Goal: Transaction & Acquisition: Purchase product/service

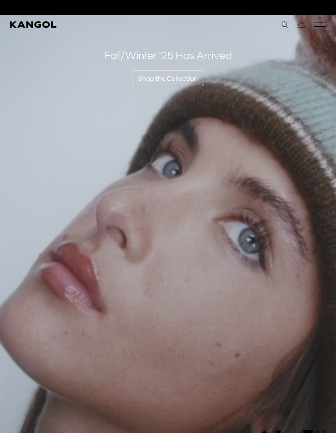
scroll to position [0, 169]
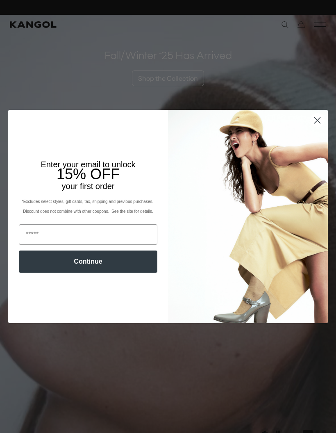
click at [317, 126] on circle "Close dialog" at bounding box center [318, 121] width 14 height 14
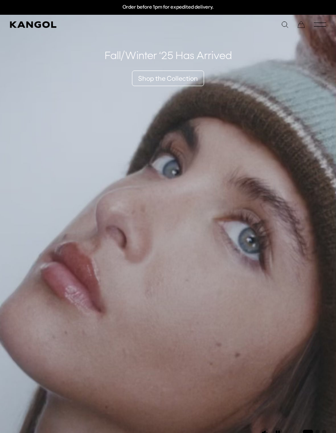
click at [325, 17] on comp-header "Kangol x J.Lindeberg Kangol x J.Lindeberg Men's Shop All Headwear Tops Outerwea…" at bounding box center [168, 25] width 336 height 20
click at [314, 27] on icon "Mobile Menu" at bounding box center [320, 24] width 12 height 7
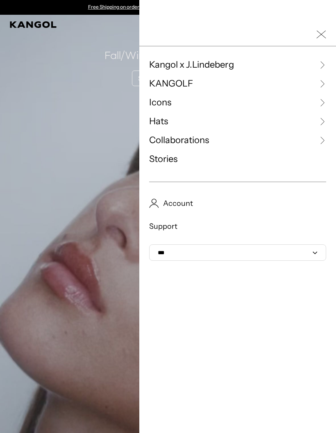
click at [215, 120] on link "Hats" at bounding box center [237, 121] width 177 height 12
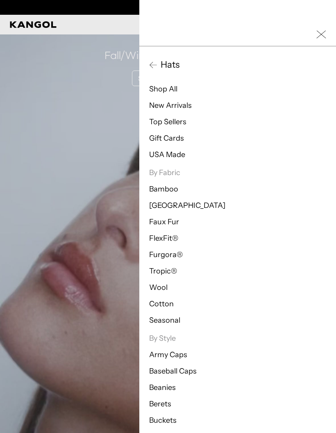
scroll to position [0, 169]
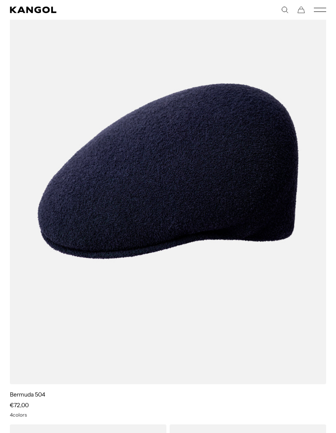
click at [0, 0] on img at bounding box center [0, 0] width 0 height 0
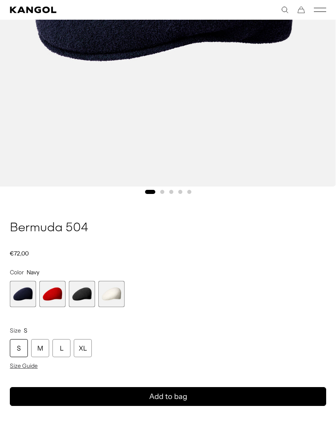
scroll to position [313, 0]
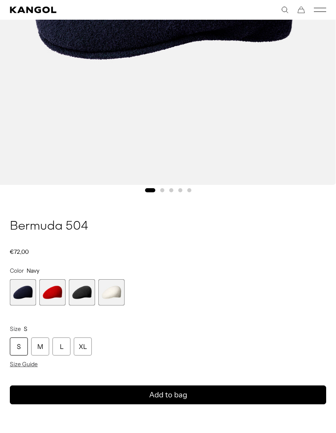
click at [82, 289] on span "3 of 4" at bounding box center [82, 292] width 26 height 26
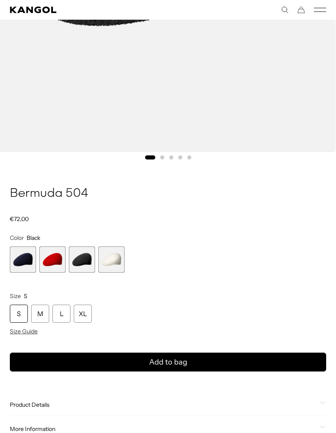
click at [21, 260] on span "1 of 4" at bounding box center [23, 259] width 26 height 26
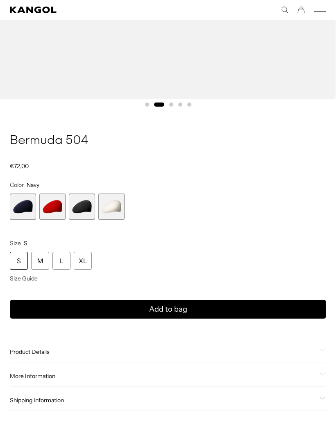
click at [57, 256] on div "L" at bounding box center [61, 261] width 18 height 18
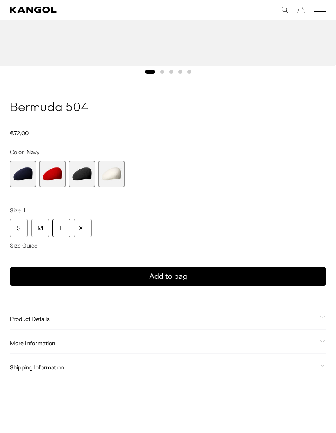
click at [21, 175] on span "1 of 4" at bounding box center [23, 174] width 26 height 26
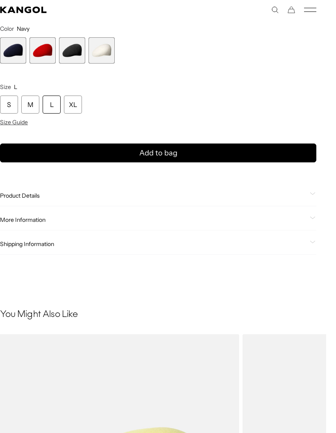
scroll to position [0, 0]
click at [51, 149] on button "Add to bag" at bounding box center [158, 152] width 316 height 19
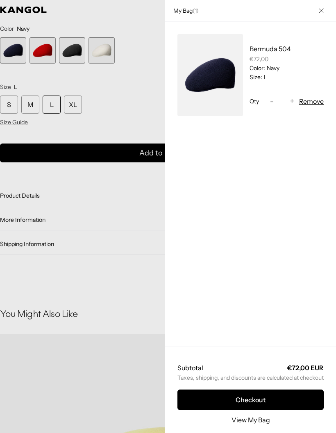
scroll to position [0, 169]
click at [49, 212] on div at bounding box center [168, 216] width 336 height 433
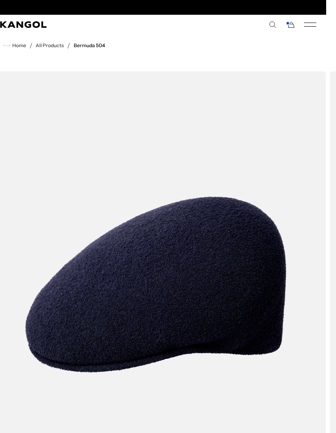
scroll to position [0, 0]
click at [18, 23] on icon "Kangol" at bounding box center [23, 24] width 46 height 7
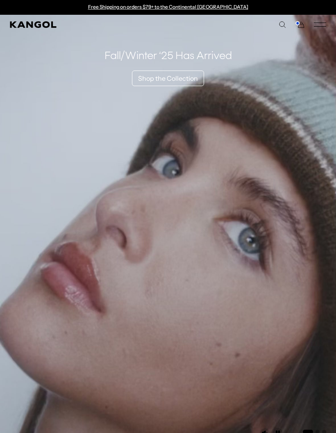
click at [321, 25] on icon "Mobile Menu" at bounding box center [320, 24] width 12 height 7
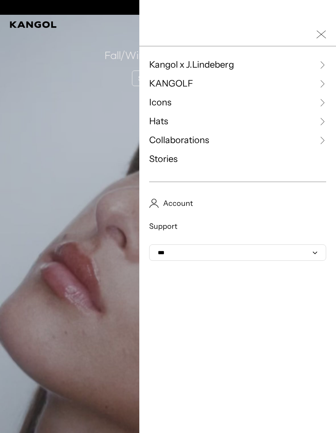
scroll to position [0, 169]
click at [258, 105] on link "Icons" at bounding box center [237, 102] width 177 height 12
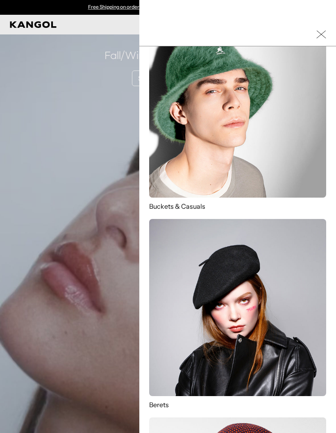
scroll to position [60, 0]
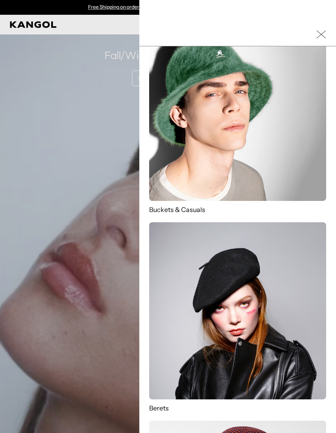
click at [293, 166] on img at bounding box center [237, 112] width 177 height 177
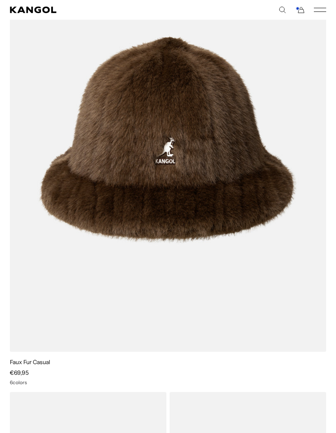
scroll to position [1542, 0]
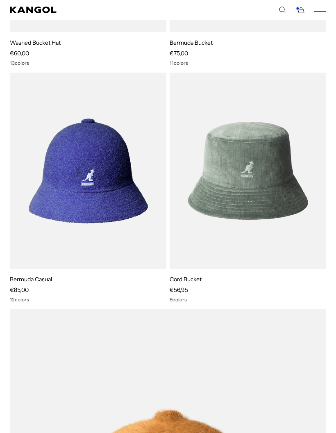
click at [0, 0] on img at bounding box center [0, 0] width 0 height 0
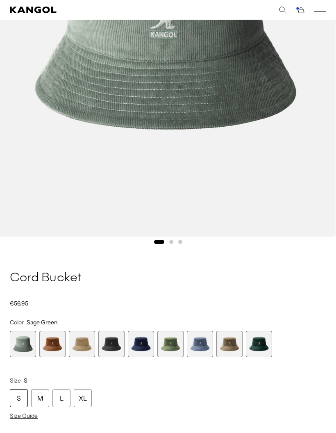
click at [179, 353] on span "6 of 9" at bounding box center [170, 344] width 26 height 26
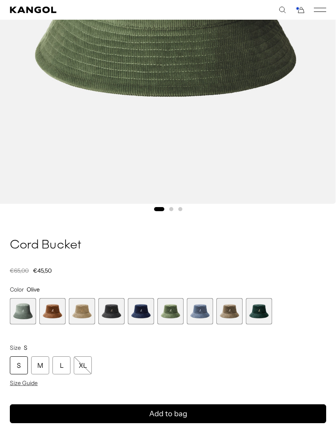
scroll to position [0, 169]
click at [168, 319] on span "6 of 9" at bounding box center [170, 311] width 26 height 26
click at [143, 316] on span "5 of 9" at bounding box center [141, 311] width 26 height 26
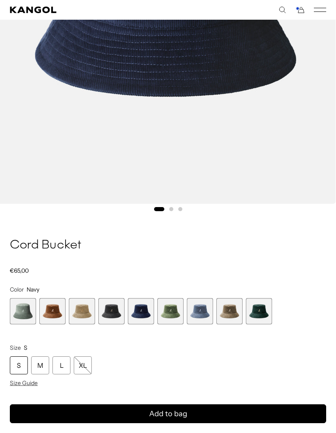
click at [212, 306] on span "7 of 9" at bounding box center [200, 311] width 26 height 26
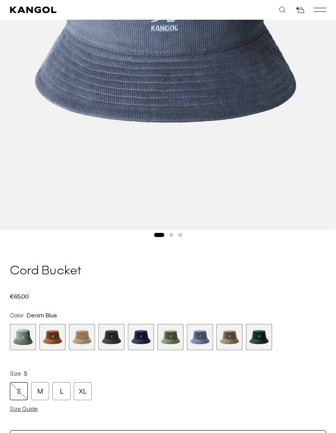
scroll to position [282, 0]
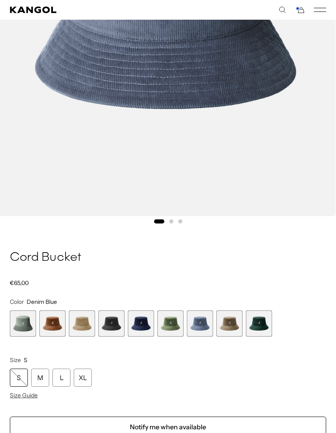
click at [230, 334] on span "8 of 9" at bounding box center [229, 323] width 26 height 26
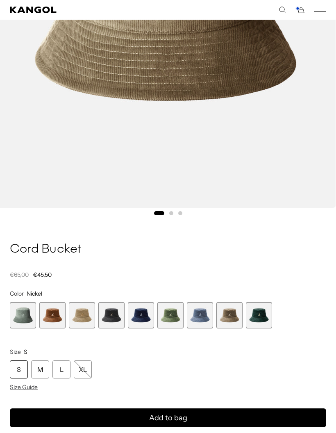
scroll to position [0, 169]
click at [257, 321] on span "9 of 9" at bounding box center [259, 315] width 26 height 26
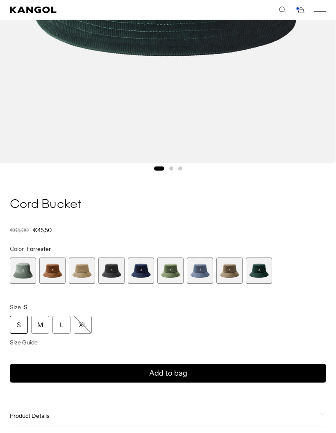
click at [18, 262] on span "1 of 9" at bounding box center [23, 270] width 26 height 26
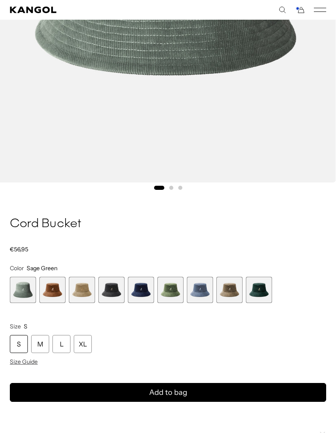
scroll to position [0, 169]
click at [148, 289] on span "5 of 9" at bounding box center [141, 290] width 26 height 26
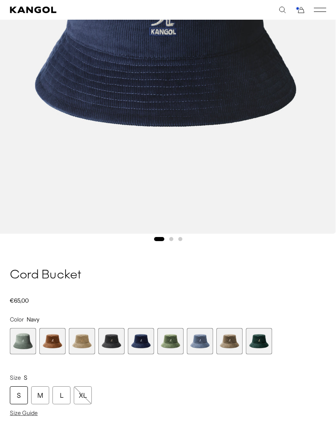
click at [199, 344] on span "7 of 9" at bounding box center [200, 341] width 26 height 26
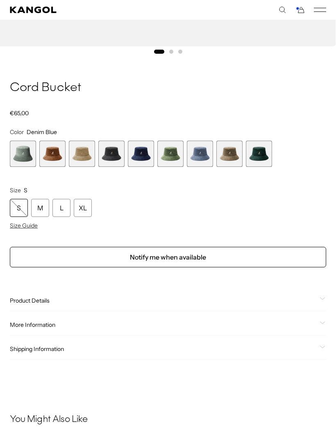
click at [61, 205] on div "L" at bounding box center [61, 208] width 18 height 18
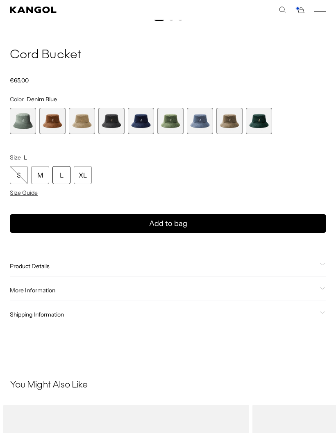
click at [240, 225] on button "Add to bag" at bounding box center [168, 223] width 316 height 19
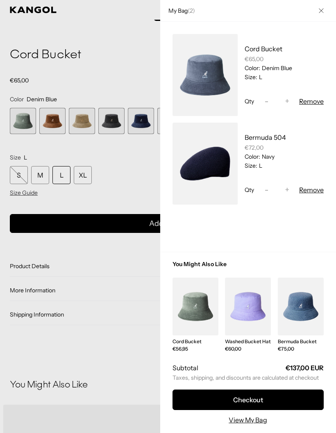
click at [207, 176] on link "My Bag" at bounding box center [206, 164] width 66 height 82
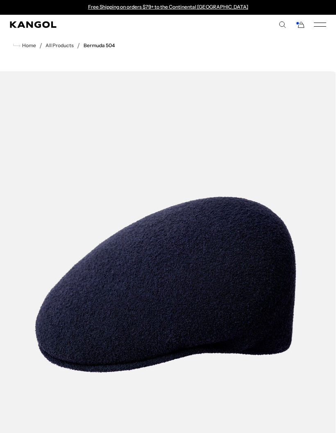
click at [19, 20] on comp-header "Kangol x J.Lindeberg Kangol x J.Lindeberg Men's Shop All Headwear Tops Outerwea…" at bounding box center [168, 25] width 336 height 20
click at [30, 48] on span "Home" at bounding box center [28, 46] width 16 height 6
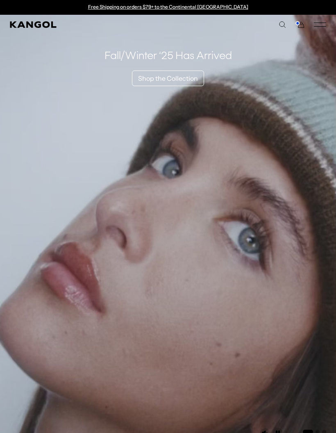
click at [315, 27] on icon "Mobile Menu" at bounding box center [320, 24] width 12 height 7
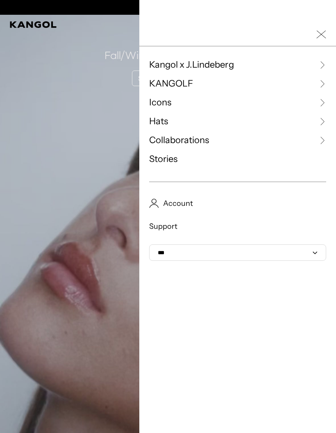
scroll to position [0, 169]
click at [278, 141] on link "Collaborations" at bounding box center [237, 140] width 177 height 12
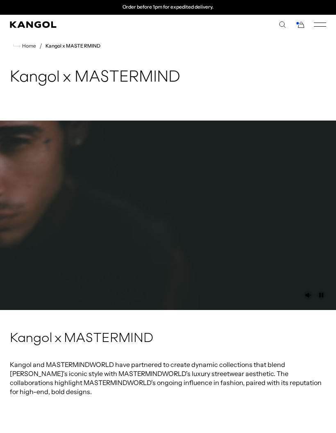
click at [314, 27] on rect "Mobile Menu" at bounding box center [320, 26] width 12 height 0
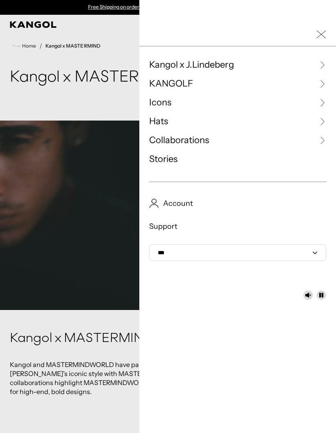
click at [210, 145] on link "Collaborations" at bounding box center [237, 140] width 177 height 12
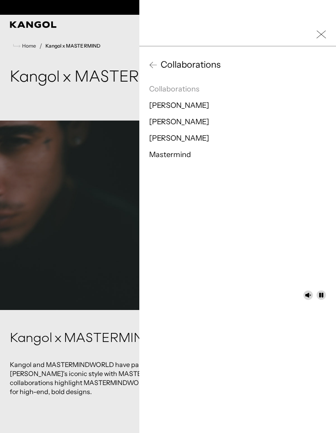
scroll to position [0, 169]
click at [179, 103] on link "[PERSON_NAME]" at bounding box center [179, 105] width 60 height 9
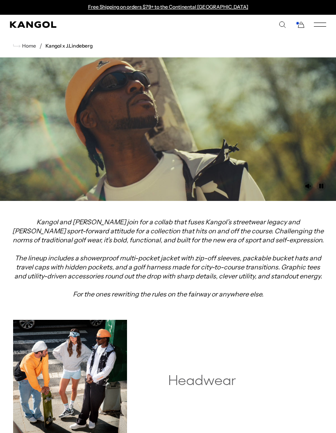
click at [321, 35] on nav "Home / Kangol x J.Lindeberg" at bounding box center [168, 45] width 336 height 23
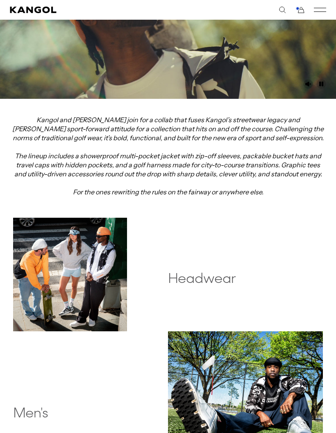
scroll to position [129, 0]
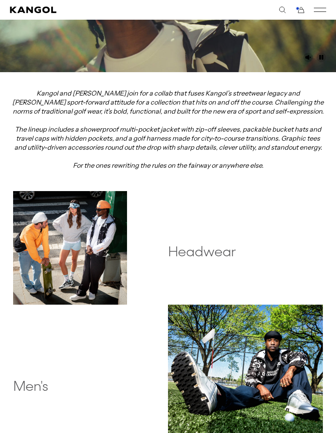
click at [224, 255] on h2 "Headwear" at bounding box center [245, 252] width 155 height 16
click at [265, 347] on img at bounding box center [245, 382] width 155 height 155
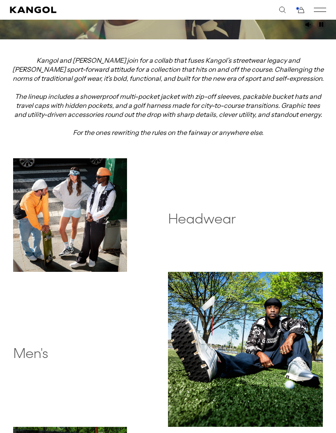
click at [209, 224] on h2 "Headwear" at bounding box center [245, 220] width 155 height 16
click at [200, 223] on h2 "Headwear" at bounding box center [245, 220] width 155 height 16
click at [52, 203] on img at bounding box center [70, 215] width 114 height 114
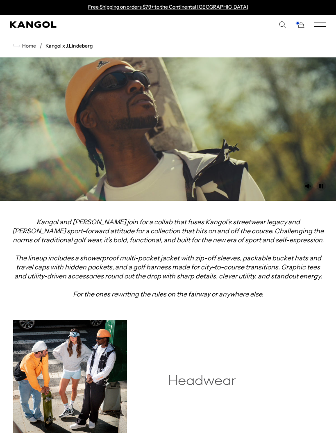
click at [318, 26] on rect "Mobile Menu" at bounding box center [320, 26] width 12 height 0
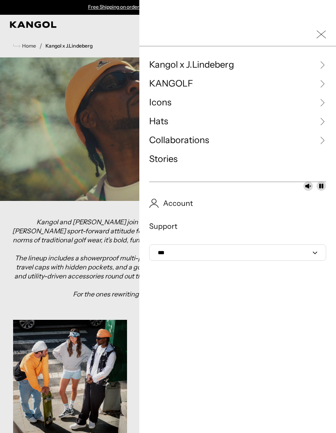
click at [189, 145] on span "Collaborations" at bounding box center [179, 140] width 60 height 12
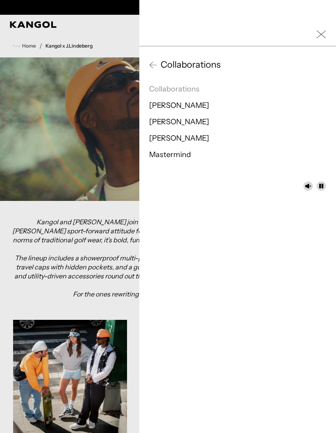
scroll to position [0, 169]
click at [183, 121] on link "[PERSON_NAME]" at bounding box center [179, 121] width 60 height 9
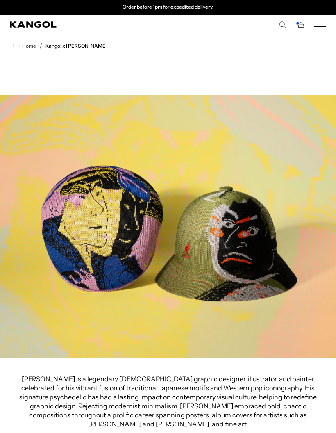
click at [319, 26] on rect "Mobile Menu" at bounding box center [320, 26] width 12 height 0
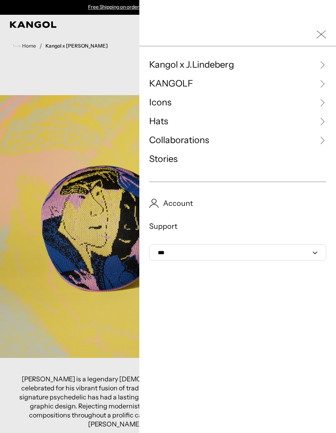
click at [193, 143] on span "Collaborations" at bounding box center [179, 140] width 60 height 12
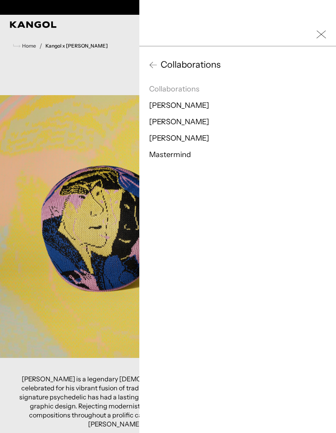
click at [179, 142] on link "[PERSON_NAME]" at bounding box center [179, 138] width 60 height 9
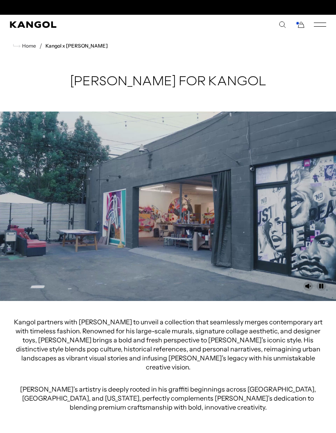
click at [323, 23] on rect "Mobile Menu" at bounding box center [320, 23] width 12 height 0
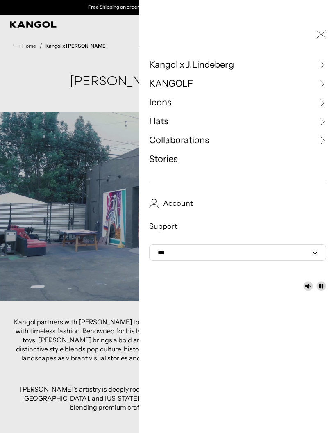
click at [175, 163] on span "Stories" at bounding box center [237, 159] width 177 height 12
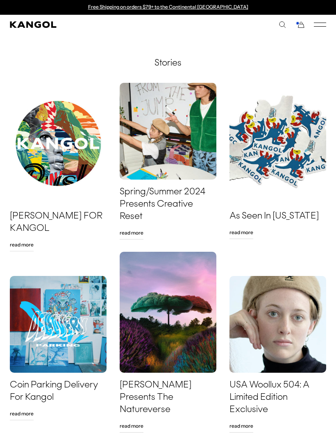
click at [325, 25] on icon "Mobile Menu" at bounding box center [320, 24] width 12 height 7
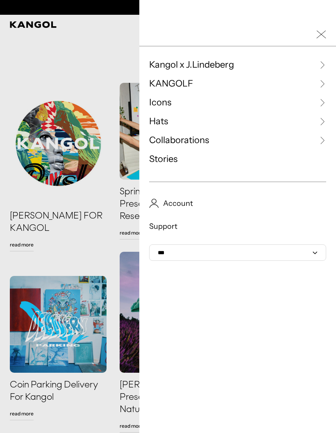
scroll to position [0, 169]
click at [241, 64] on link "Kangol x J.Lindeberg" at bounding box center [237, 65] width 177 height 12
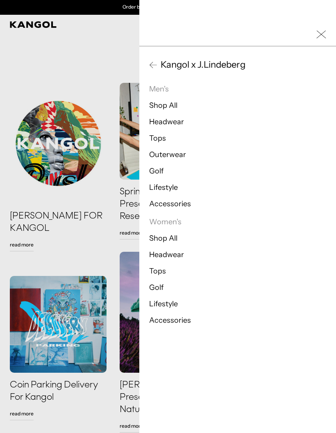
click at [198, 61] on span "Kangol x J.Lindeberg" at bounding box center [201, 65] width 88 height 12
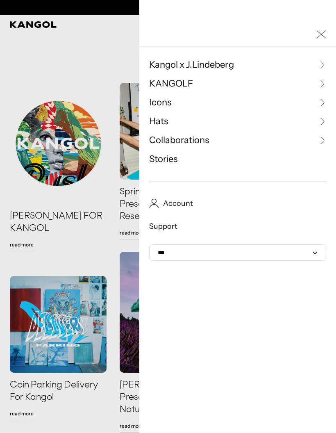
scroll to position [0, 0]
click at [182, 84] on span "KANGOLF" at bounding box center [171, 83] width 44 height 12
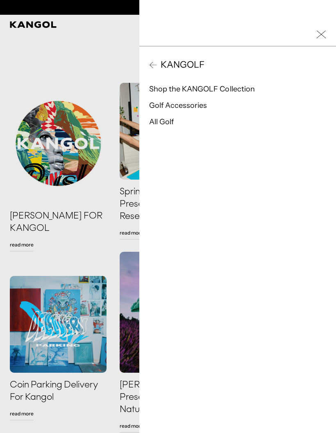
scroll to position [0, 169]
click at [236, 88] on link "Shop the KANGOLF Collection" at bounding box center [202, 88] width 106 height 9
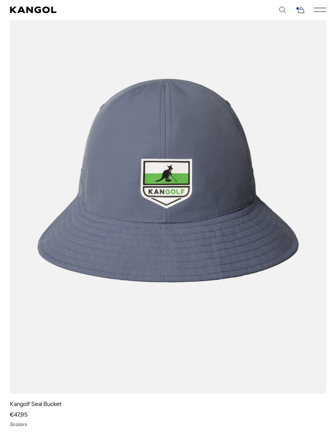
scroll to position [766, 0]
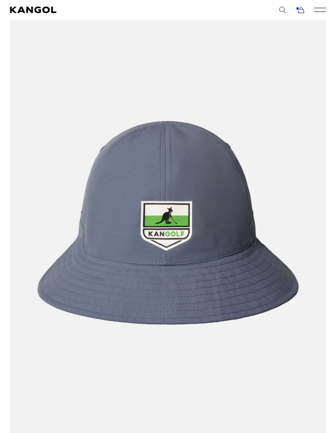
click at [320, 13] on icon "Mobile Menu" at bounding box center [320, 9] width 12 height 7
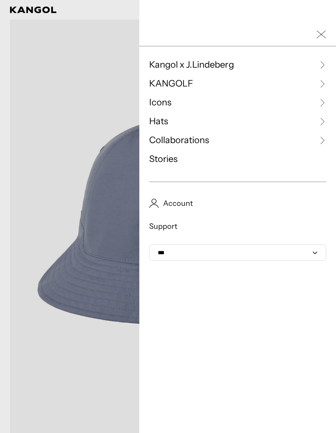
click at [258, 100] on link "Icons" at bounding box center [237, 102] width 177 height 12
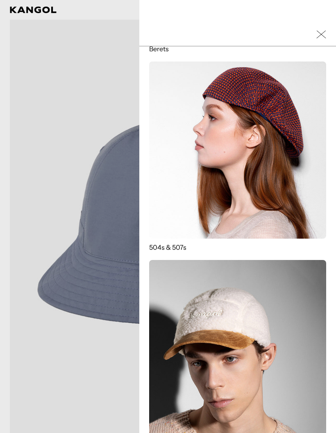
scroll to position [419, 0]
click at [257, 168] on img at bounding box center [237, 150] width 177 height 177
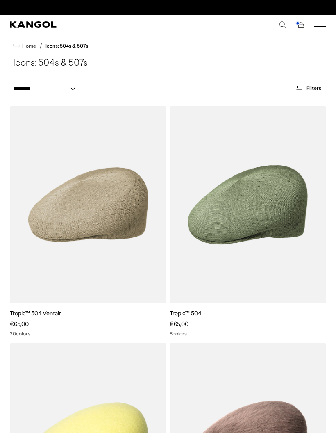
scroll to position [0, 169]
click at [70, 92] on select "**********" at bounding box center [47, 88] width 74 height 9
click at [318, 88] on span "Filters" at bounding box center [314, 88] width 15 height 6
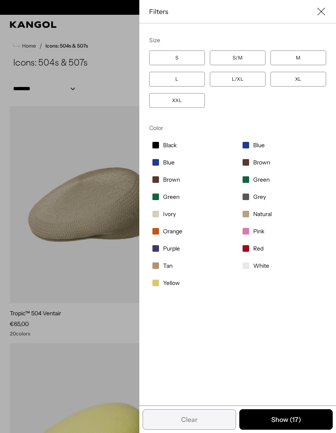
scroll to position [0, 169]
click at [187, 80] on label "L" at bounding box center [177, 79] width 56 height 15
click at [123, 82] on div "Close filters list" at bounding box center [168, 216] width 336 height 433
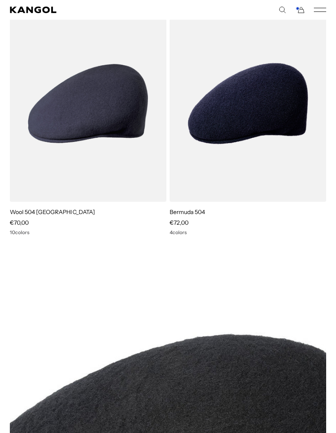
scroll to position [2181, 0]
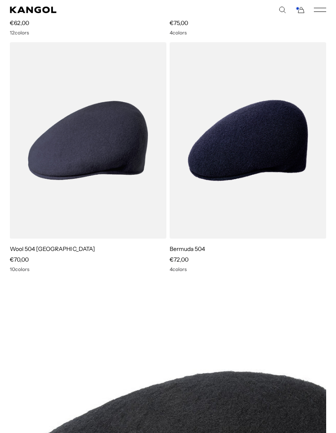
click at [0, 0] on img at bounding box center [0, 0] width 0 height 0
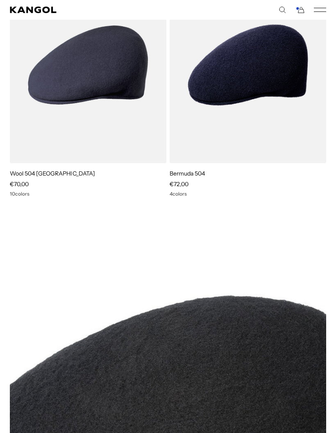
scroll to position [2256, 0]
click at [294, 7] on div "Search here EUR USD EUR" at bounding box center [247, 9] width 158 height 7
click at [298, 13] on icon "Cart" at bounding box center [300, 9] width 10 height 7
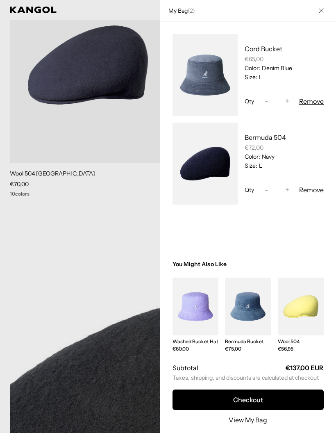
scroll to position [0, 0]
click at [294, 400] on button "Checkout" at bounding box center [248, 399] width 151 height 20
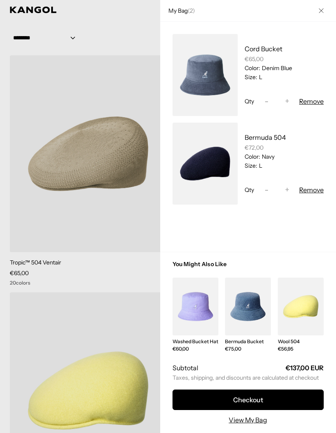
scroll to position [0, 169]
click at [318, 98] on button "Remove" at bounding box center [311, 101] width 25 height 10
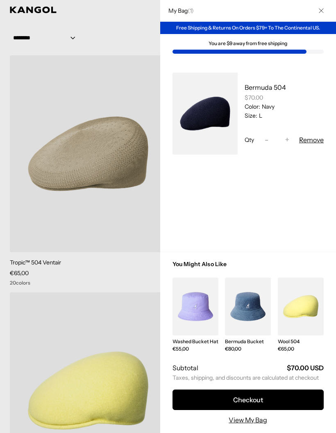
click at [274, 403] on button "Checkout" at bounding box center [248, 399] width 151 height 20
click at [217, 113] on link "My Bag" at bounding box center [206, 114] width 66 height 82
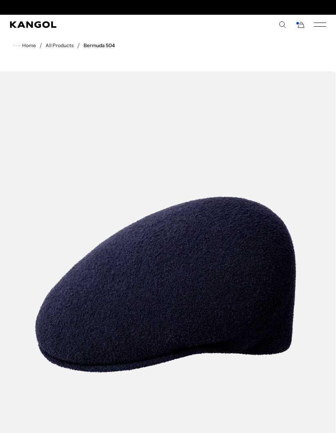
scroll to position [0, 169]
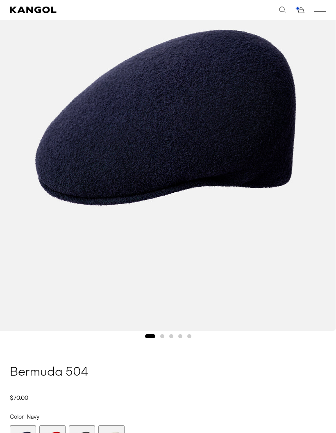
scroll to position [88, 0]
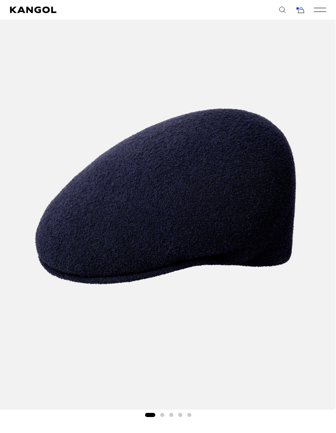
click at [317, 10] on icon "Mobile Menu" at bounding box center [320, 9] width 12 height 7
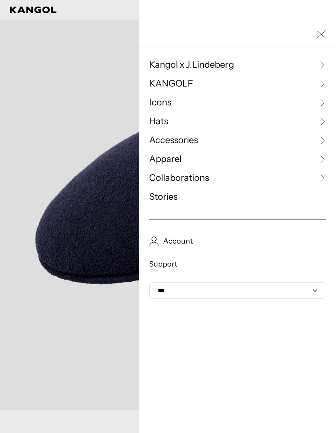
scroll to position [0, 0]
click at [167, 143] on span "Accessories" at bounding box center [173, 140] width 49 height 12
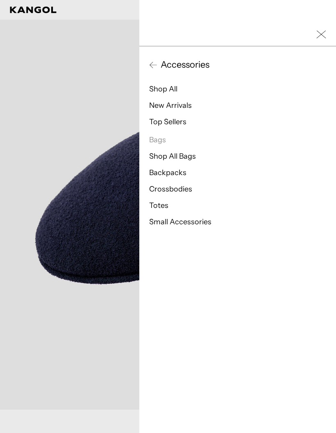
click at [163, 121] on link "Top Sellers" at bounding box center [167, 121] width 37 height 9
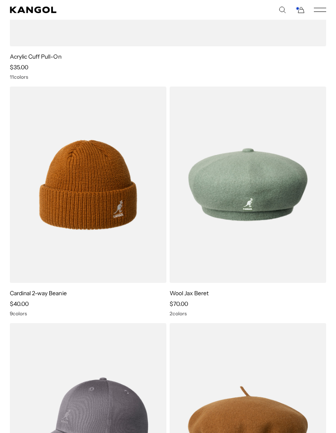
scroll to position [0, 169]
click at [316, 13] on icon "Mobile Menu" at bounding box center [320, 9] width 12 height 7
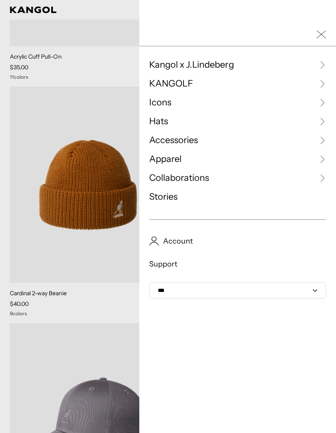
scroll to position [0, 0]
click at [245, 123] on link "Hats" at bounding box center [237, 121] width 177 height 12
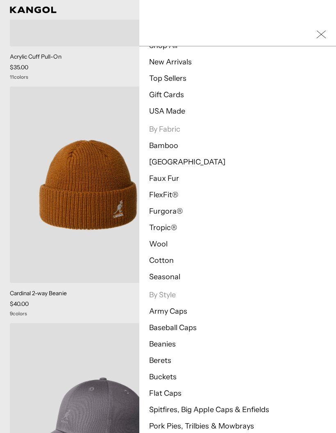
click at [172, 344] on link "Beanies" at bounding box center [162, 343] width 27 height 9
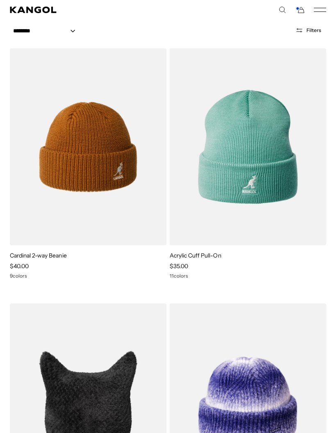
click at [0, 0] on img at bounding box center [0, 0] width 0 height 0
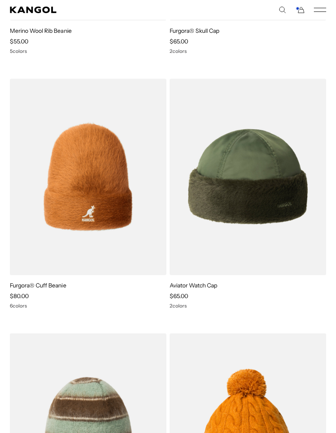
click at [0, 0] on img at bounding box center [0, 0] width 0 height 0
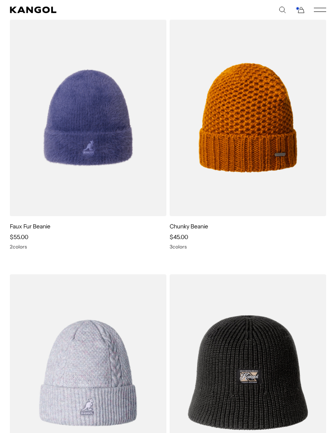
scroll to position [2107, 0]
click at [0, 0] on img at bounding box center [0, 0] width 0 height 0
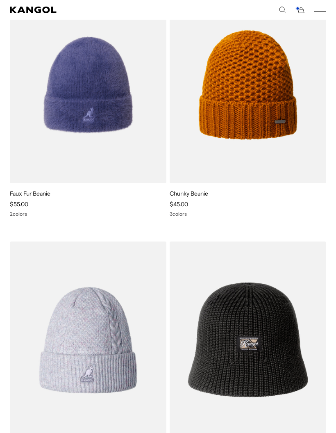
scroll to position [0, 169]
click at [0, 0] on img at bounding box center [0, 0] width 0 height 0
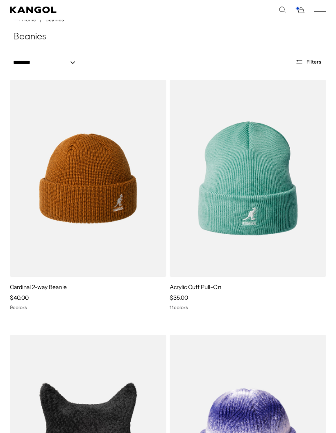
scroll to position [0, 0]
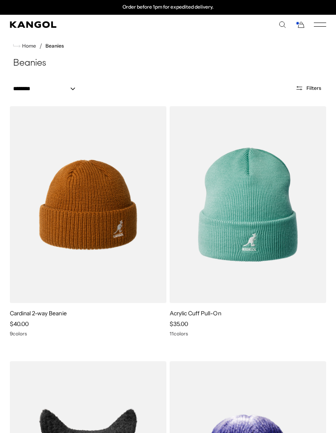
click at [0, 0] on img at bounding box center [0, 0] width 0 height 0
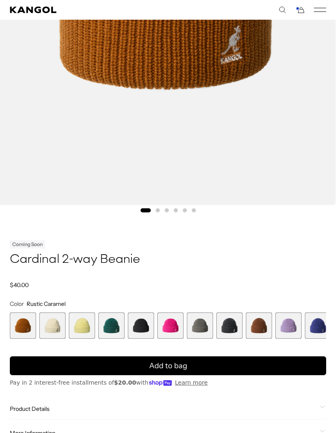
scroll to position [0, 169]
click at [230, 328] on span "8 of 14" at bounding box center [229, 325] width 26 height 26
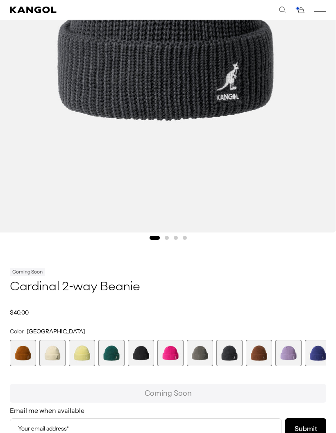
scroll to position [286, 0]
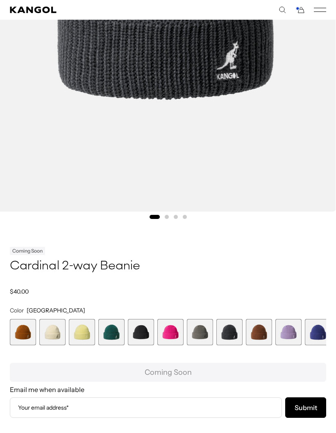
click at [286, 334] on span "10 of 14" at bounding box center [288, 332] width 26 height 26
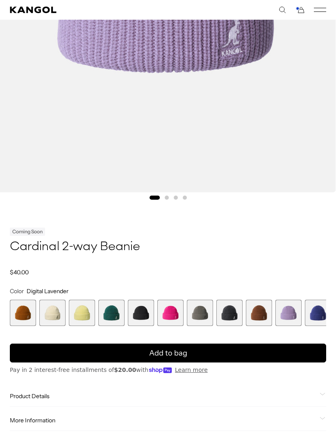
scroll to position [307, 0]
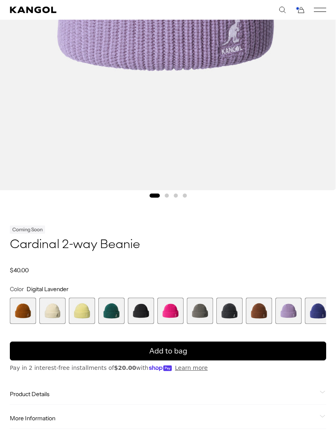
click at [202, 312] on span "7 of 14" at bounding box center [200, 311] width 26 height 26
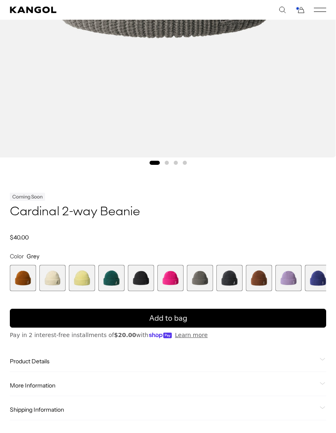
click at [315, 286] on span "11 of 14" at bounding box center [318, 278] width 26 height 26
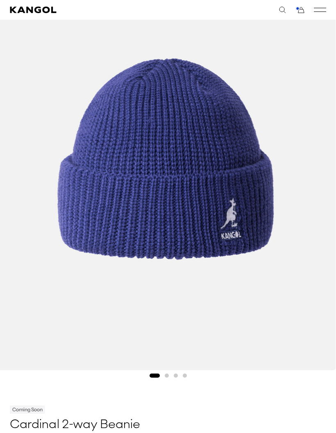
scroll to position [0, 169]
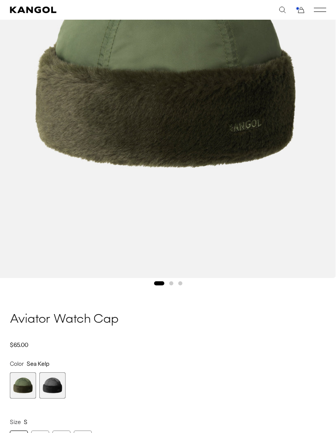
click at [51, 382] on span "2 of 2" at bounding box center [52, 385] width 26 height 26
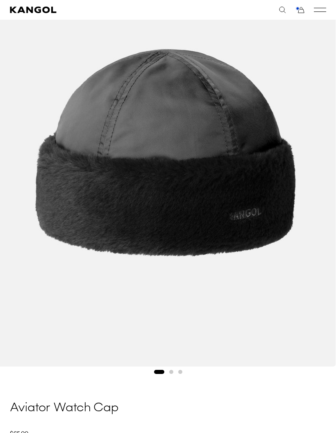
scroll to position [128, 0]
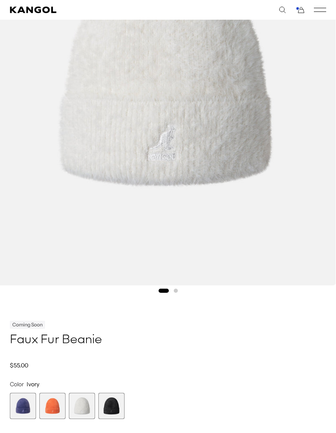
click at [113, 404] on span "4 of 4" at bounding box center [111, 406] width 26 height 26
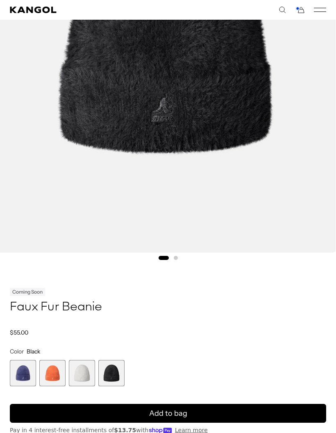
scroll to position [0, 169]
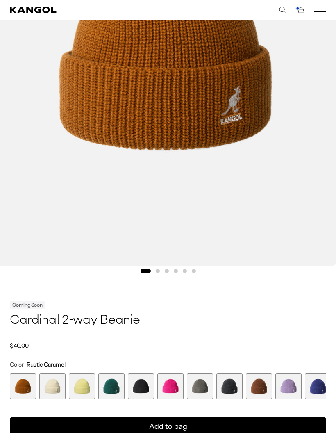
scroll to position [0, 169]
click at [319, 385] on span "11 of 14" at bounding box center [318, 386] width 26 height 26
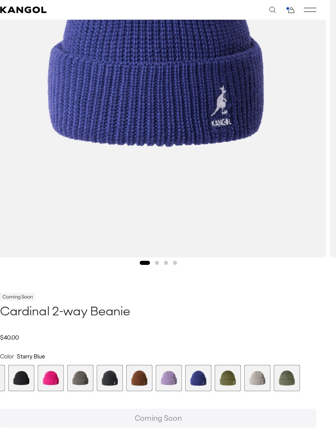
scroll to position [241, 10]
click at [261, 384] on span "13 of 14" at bounding box center [257, 377] width 26 height 26
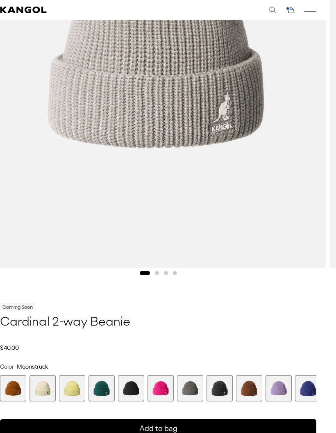
click at [132, 393] on span "5 of 14" at bounding box center [131, 388] width 26 height 26
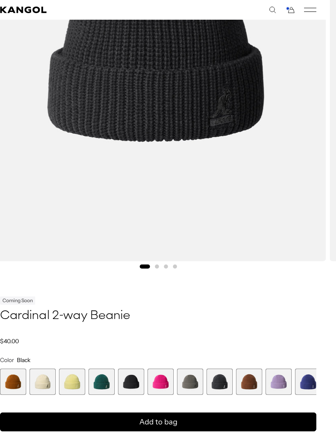
click at [102, 383] on span "4 of 14" at bounding box center [102, 382] width 26 height 26
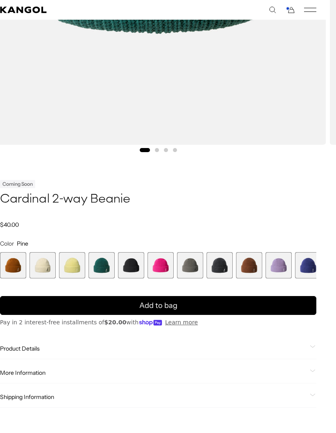
click at [214, 305] on button "Add to bag" at bounding box center [158, 305] width 316 height 19
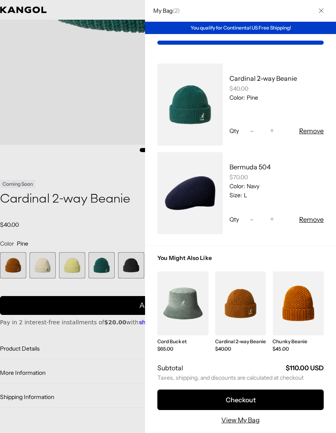
click at [284, 410] on button "Checkout" at bounding box center [240, 399] width 166 height 20
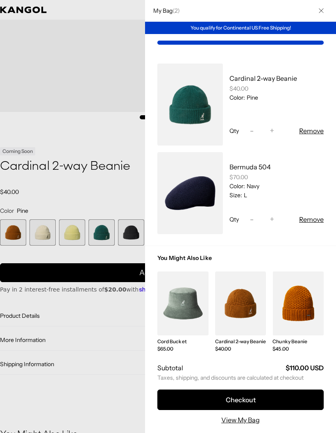
scroll to position [0, 0]
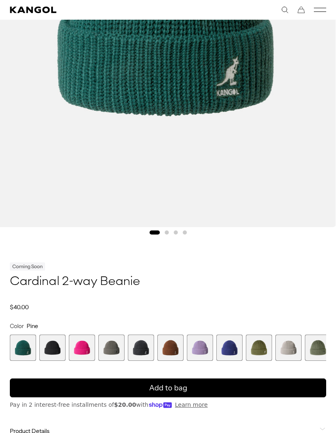
click at [316, 25] on img "1 of 4" at bounding box center [165, 14] width 341 height 426
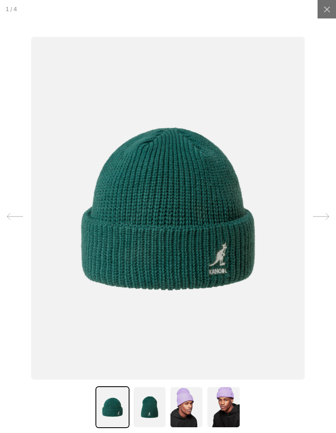
click at [320, 12] on div at bounding box center [327, 9] width 18 height 18
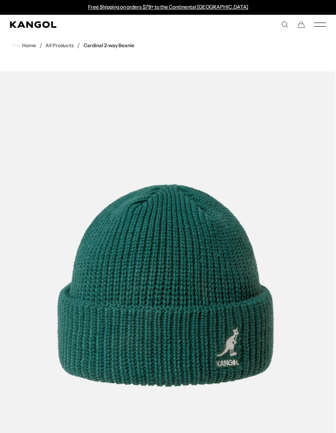
click at [317, 27] on rect "Mobile Menu" at bounding box center [320, 26] width 12 height 0
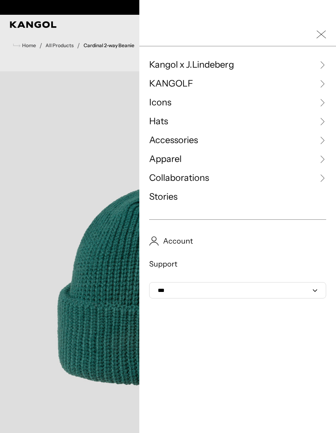
scroll to position [0, 169]
click at [32, 55] on div at bounding box center [168, 216] width 336 height 433
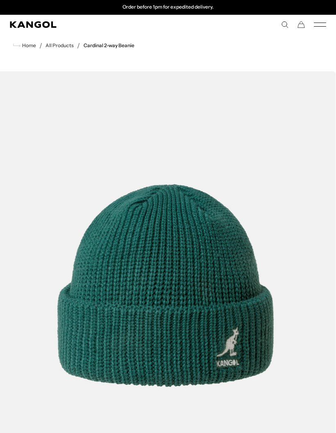
click at [299, 24] on icon "Cart" at bounding box center [301, 25] width 7 height 6
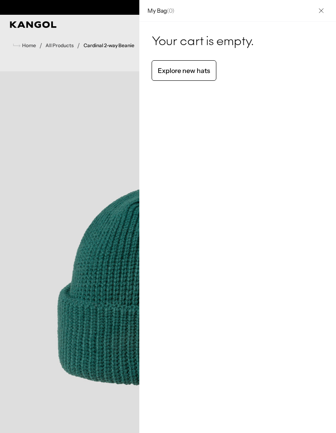
scroll to position [0, 0]
